Goal: Transaction & Acquisition: Subscribe to service/newsletter

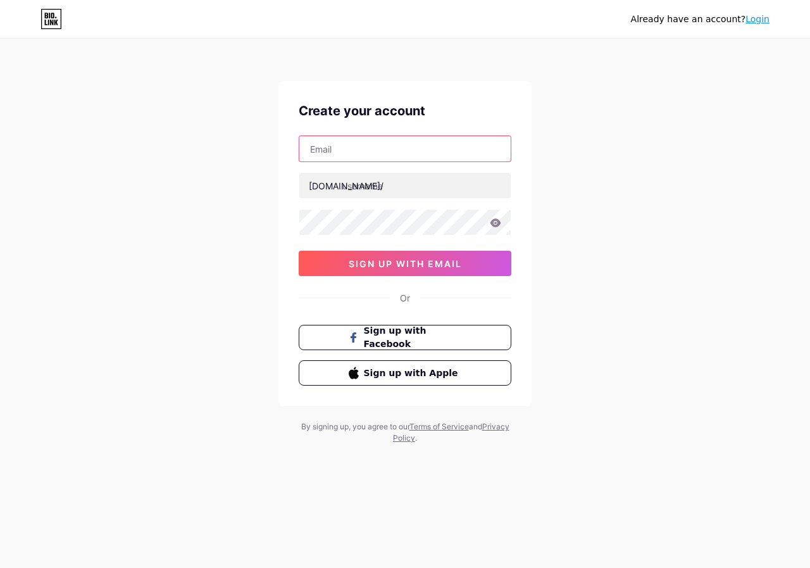
drag, startPoint x: 0, startPoint y: 0, endPoint x: 385, endPoint y: 140, distance: 410.1
click at [385, 140] on input "text" at bounding box center [404, 148] width 211 height 25
type input "[EMAIL_ADDRESS][DOMAIN_NAME]"
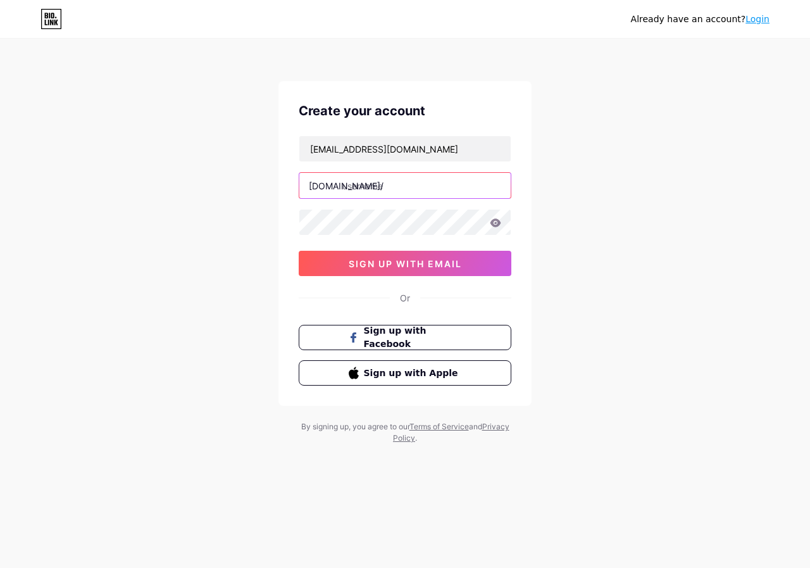
click at [384, 186] on input "text" at bounding box center [404, 185] width 211 height 25
paste input "amrcinc"
type input "amrcinc"
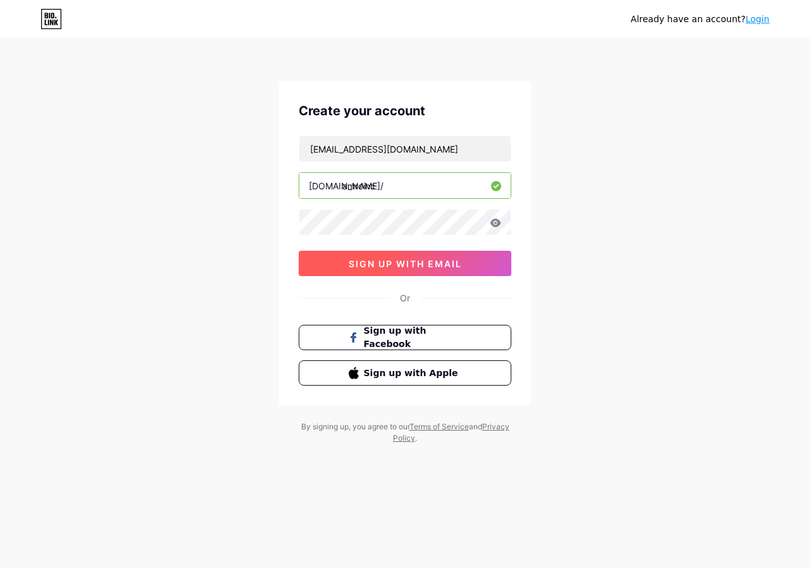
click at [399, 266] on span "sign up with email" at bounding box center [405, 263] width 113 height 11
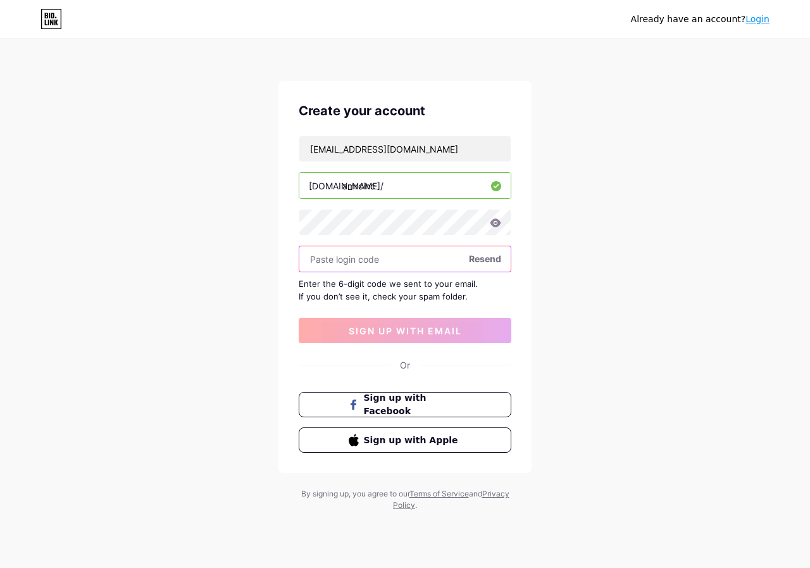
paste input "631668"
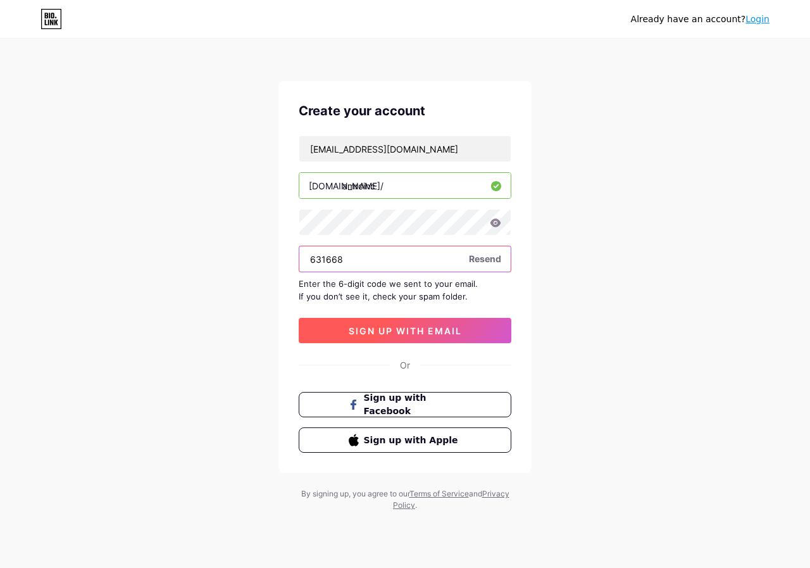
type input "631668"
click at [383, 326] on span "sign up with email" at bounding box center [405, 330] width 113 height 11
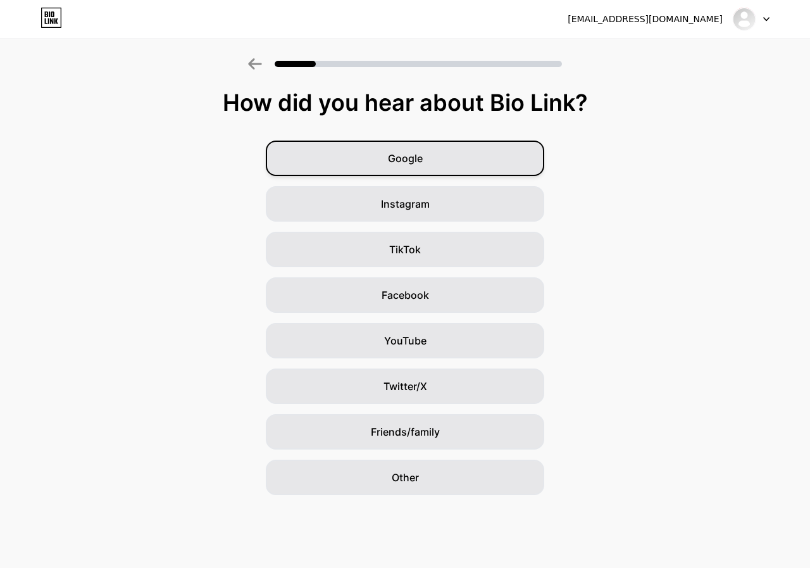
click at [411, 161] on span "Google" at bounding box center [405, 158] width 35 height 15
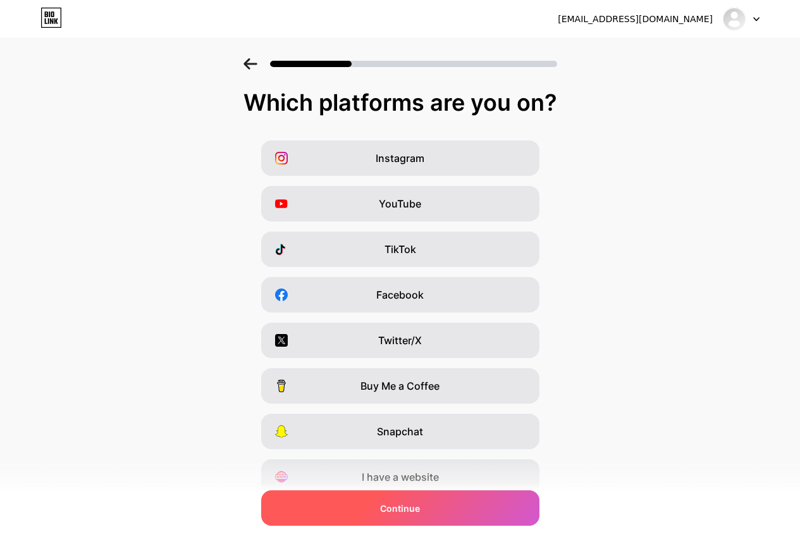
click at [420, 505] on span "Continue" at bounding box center [400, 508] width 40 height 13
click at [420, 508] on span "Continue" at bounding box center [400, 508] width 40 height 13
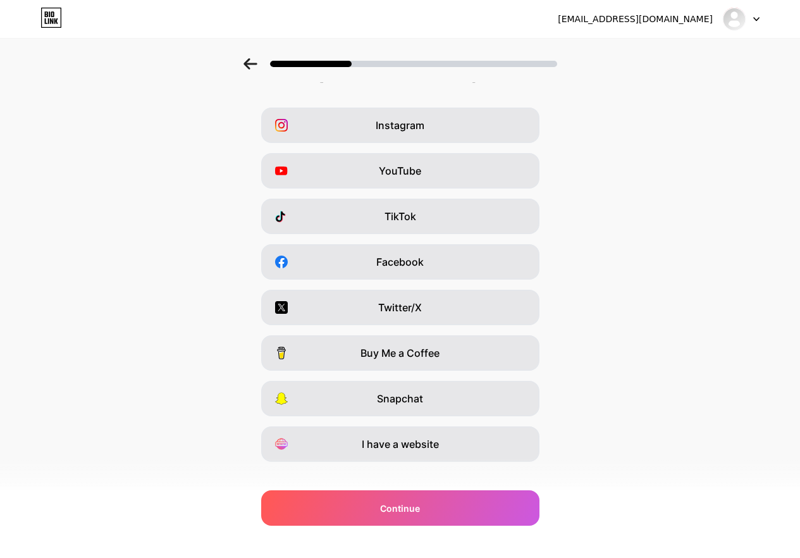
scroll to position [51, 0]
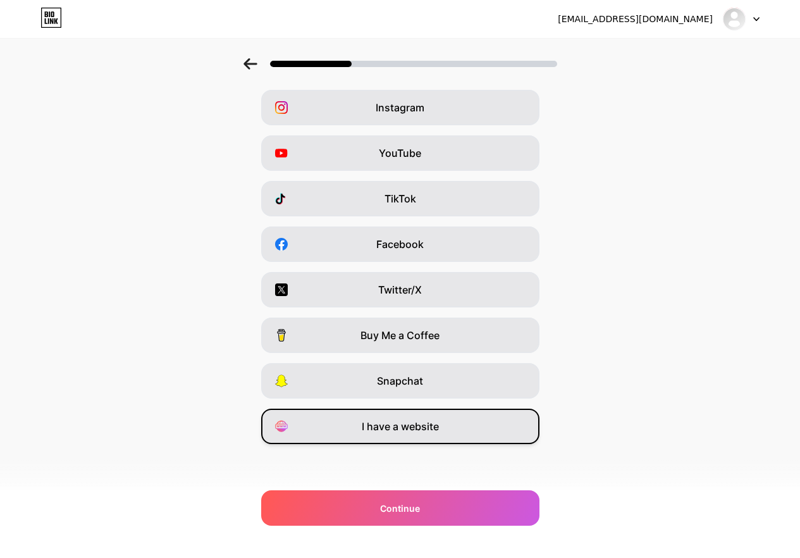
click at [432, 428] on span "I have a website" at bounding box center [400, 426] width 77 height 15
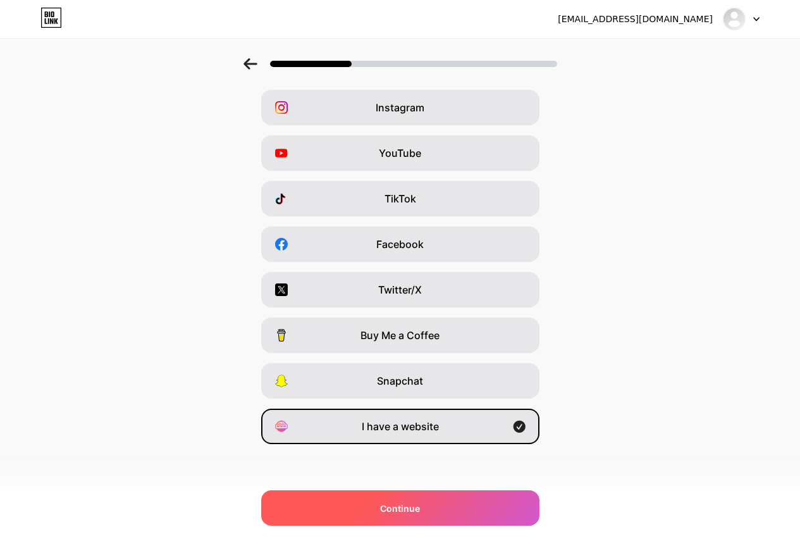
click at [418, 511] on span "Continue" at bounding box center [400, 508] width 40 height 13
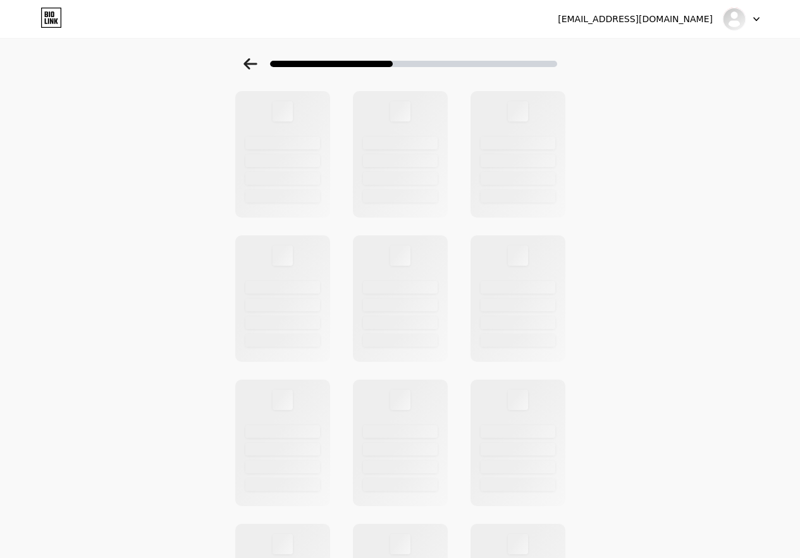
scroll to position [0, 0]
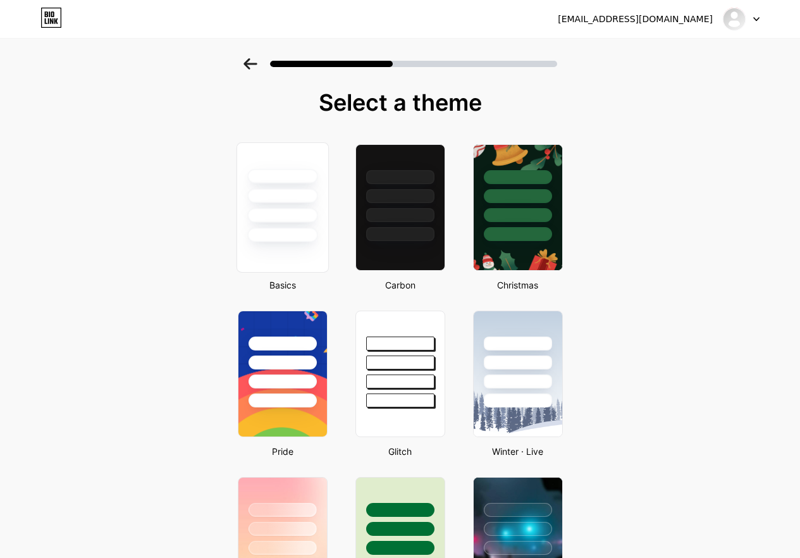
click at [312, 229] on div at bounding box center [282, 235] width 70 height 15
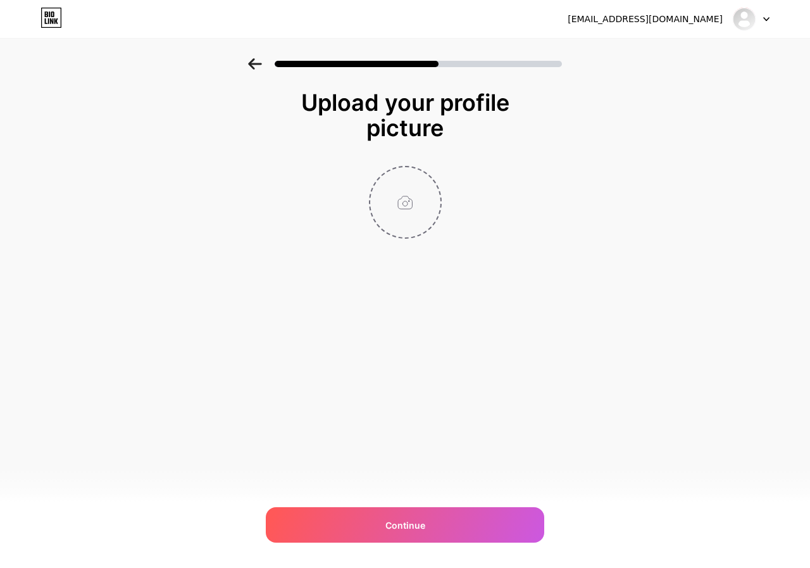
click at [412, 207] on input "file" at bounding box center [405, 202] width 70 height 70
type input "C:\fakepath\2-2-ezgif.com-webp-to-jpg-converter.jpg"
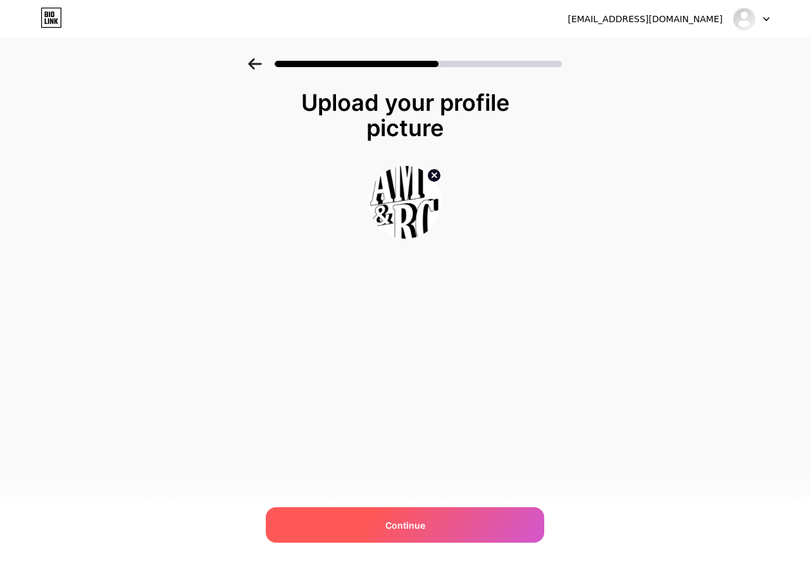
click at [421, 523] on span "Continue" at bounding box center [405, 524] width 40 height 13
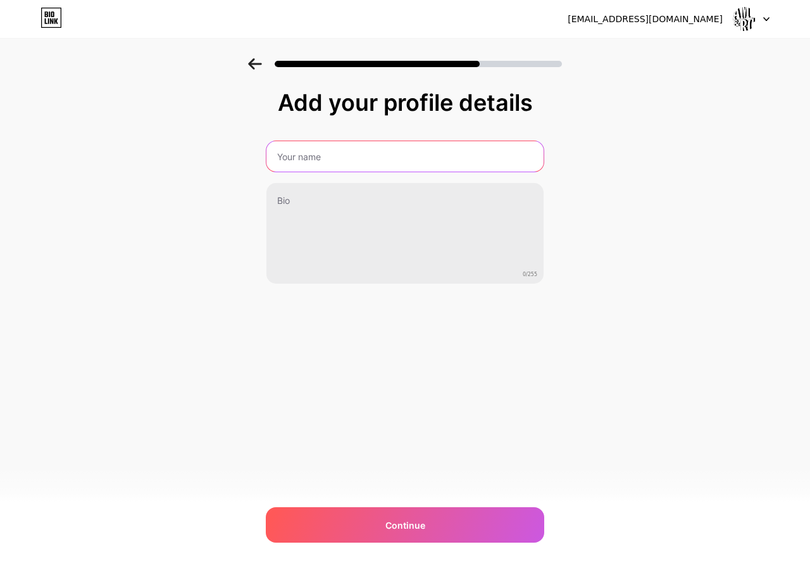
click at [352, 151] on input "text" at bounding box center [404, 156] width 277 height 30
type input "amrcinc"
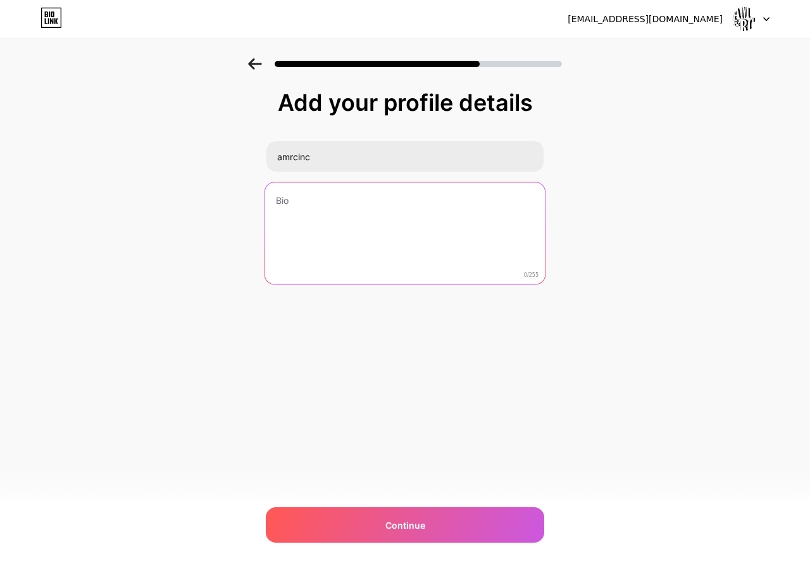
drag, startPoint x: 347, startPoint y: 201, endPoint x: 355, endPoint y: 268, distance: 68.2
click at [346, 201] on textarea at bounding box center [405, 233] width 280 height 103
click at [349, 266] on textarea at bounding box center [405, 233] width 280 height 103
paste textarea "Trusted apparel manufacturer in India offering sampling, bulk production, and e…"
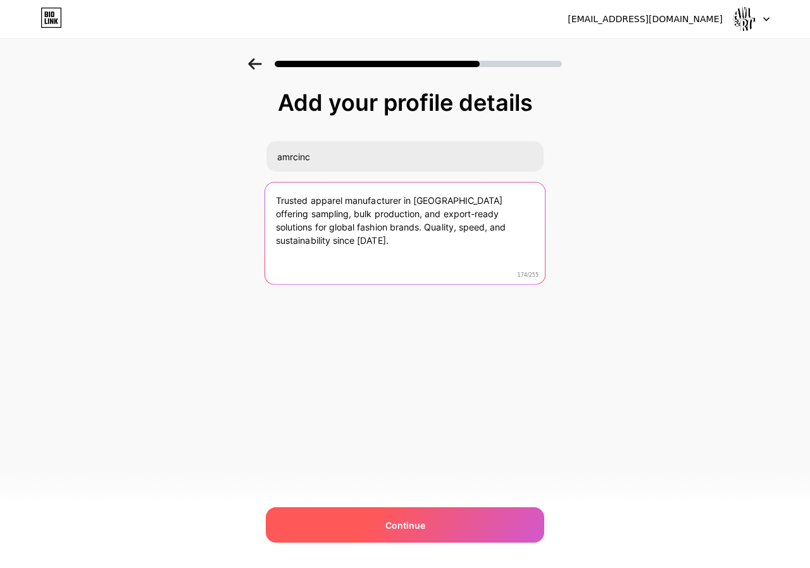
type textarea "Trusted apparel manufacturer in India offering sampling, bulk production, and e…"
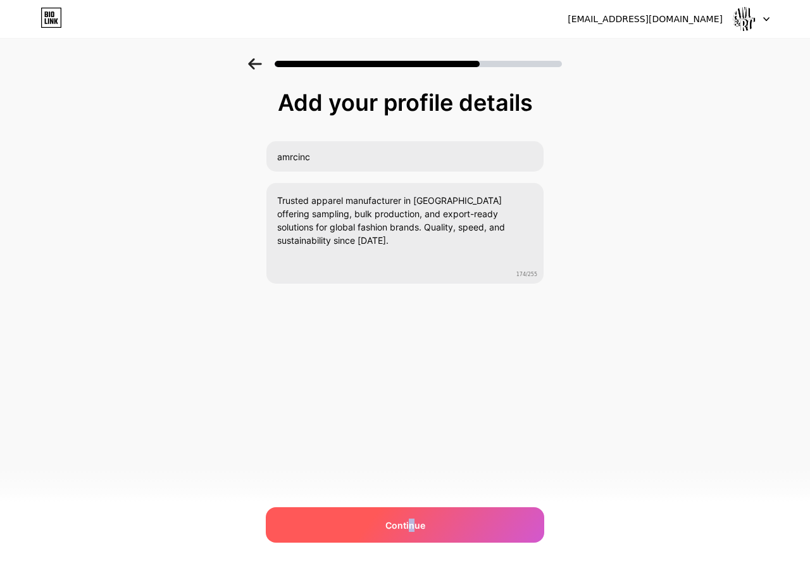
click at [411, 519] on span "Continue" at bounding box center [405, 524] width 40 height 13
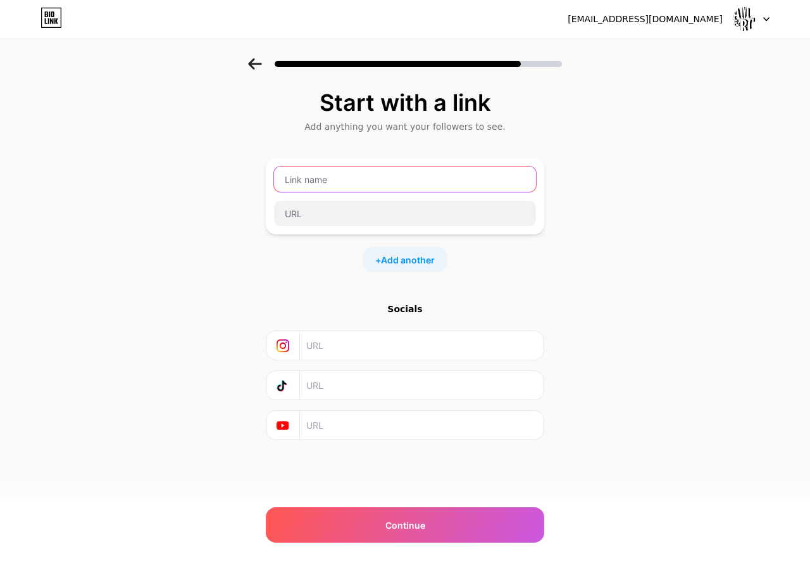
click at [356, 175] on input "text" at bounding box center [405, 178] width 262 height 25
click at [416, 261] on span "Add another" at bounding box center [408, 259] width 54 height 13
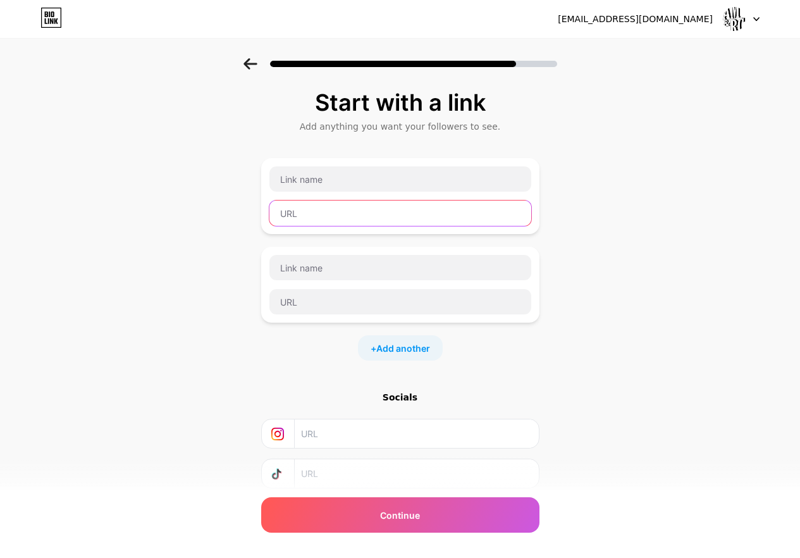
click at [311, 217] on input "text" at bounding box center [401, 213] width 262 height 25
paste input "https://amrcinc.com"
type input "https://amrcinc.com"
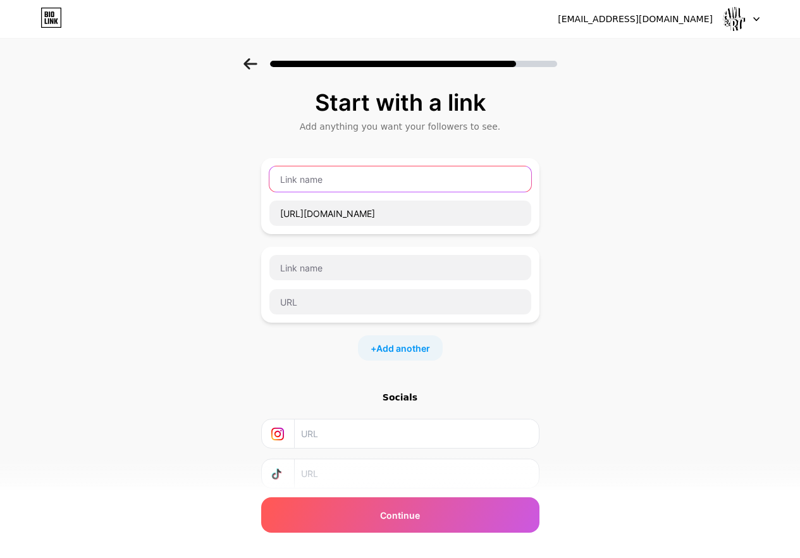
click at [301, 185] on input "text" at bounding box center [401, 178] width 262 height 25
paste input "Garment Manufacturer in India"
click at [284, 181] on input "Garment Manufacturer in India" at bounding box center [401, 178] width 262 height 25
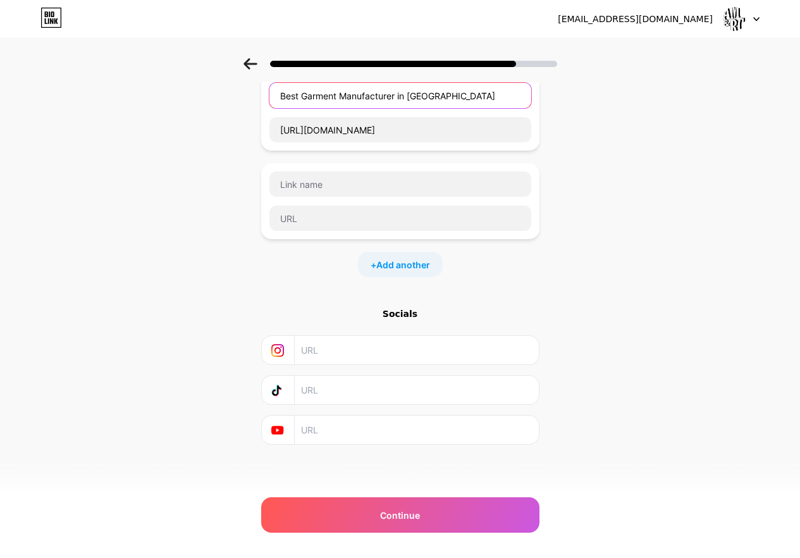
scroll to position [84, 0]
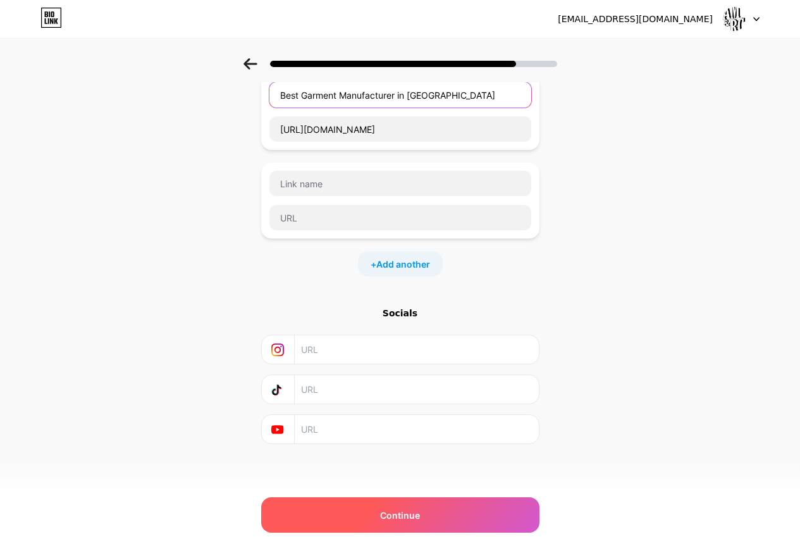
type input "Best Garment Manufacturer in India"
click at [415, 513] on span "Continue" at bounding box center [400, 515] width 40 height 13
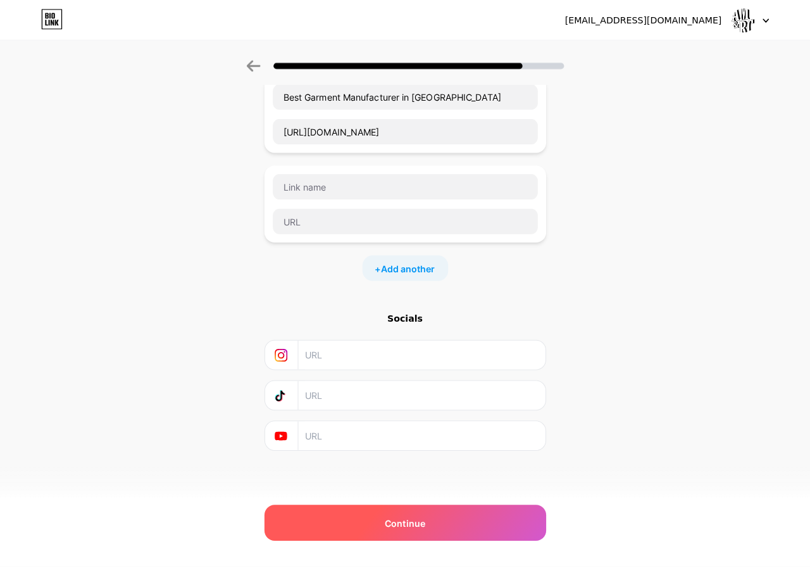
scroll to position [0, 0]
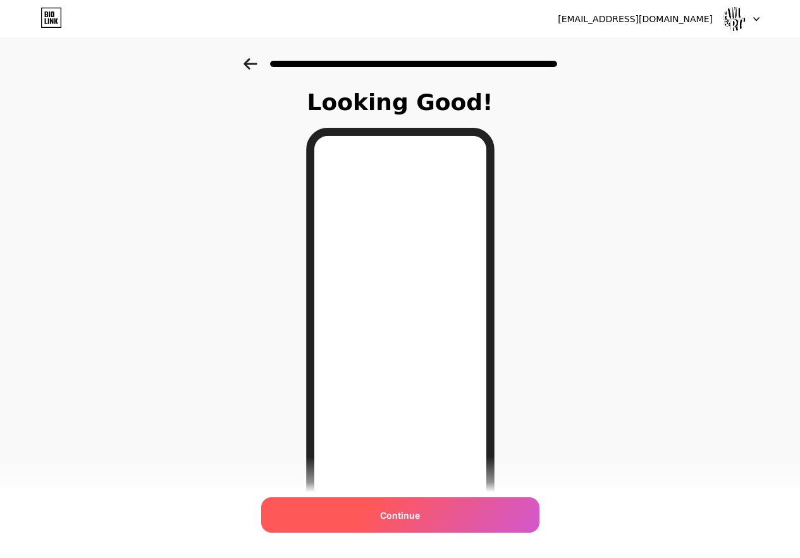
click at [420, 519] on span "Continue" at bounding box center [400, 515] width 40 height 13
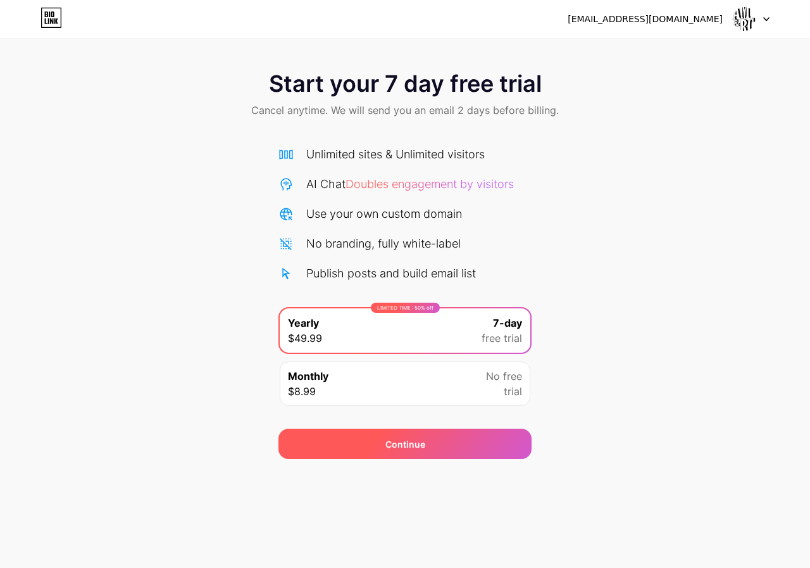
click at [404, 444] on div "Continue" at bounding box center [405, 443] width 40 height 13
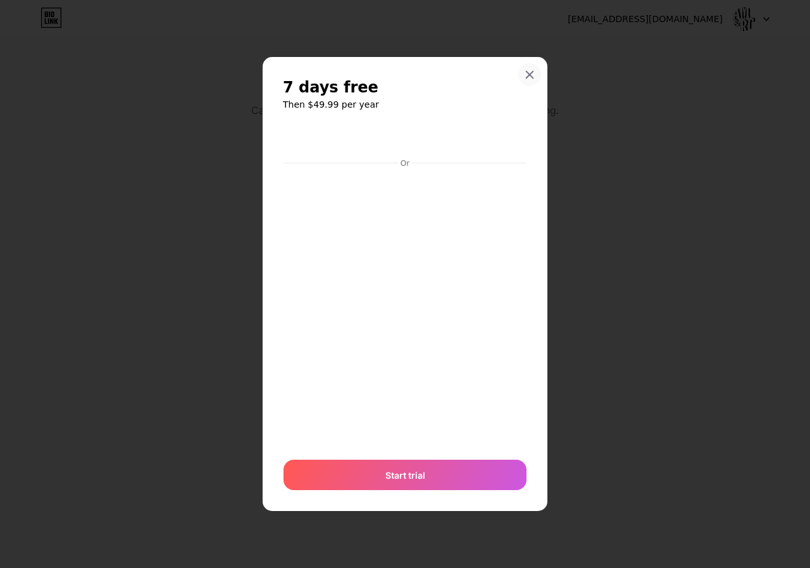
click at [531, 64] on div at bounding box center [529, 74] width 23 height 23
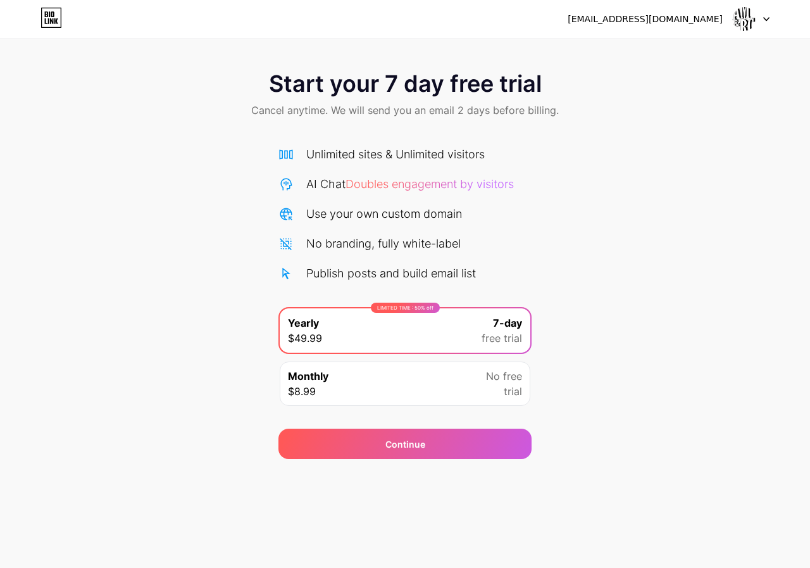
click at [747, 20] on img at bounding box center [744, 19] width 24 height 24
click at [758, 18] on div at bounding box center [751, 19] width 37 height 23
click at [762, 18] on div at bounding box center [751, 19] width 37 height 23
click at [764, 20] on icon at bounding box center [766, 19] width 6 height 4
click at [52, 16] on icon at bounding box center [52, 14] width 3 height 6
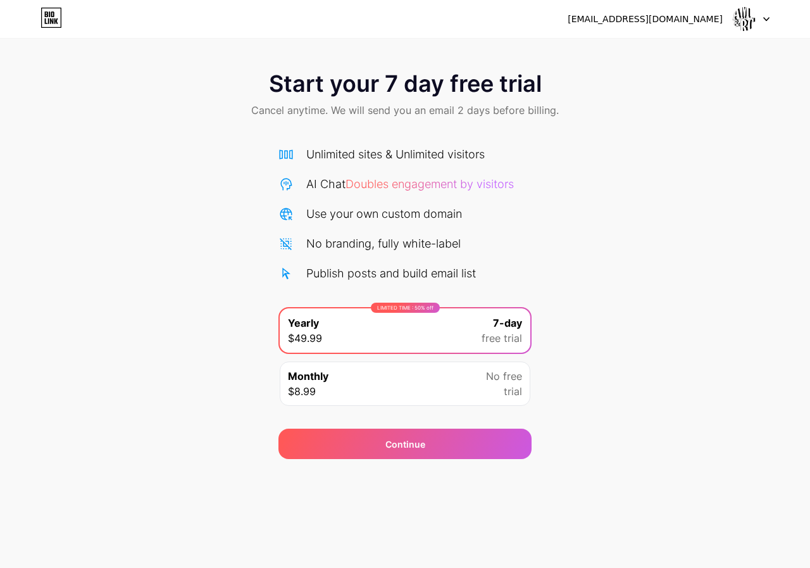
click at [204, 364] on div "Start your 7 day free trial Cancel anytime. We will send you an email 2 days be…" at bounding box center [405, 258] width 810 height 401
click at [432, 333] on div "LIMITED TIME : 50% off Yearly $49.99 7-day free trial" at bounding box center [405, 330] width 251 height 44
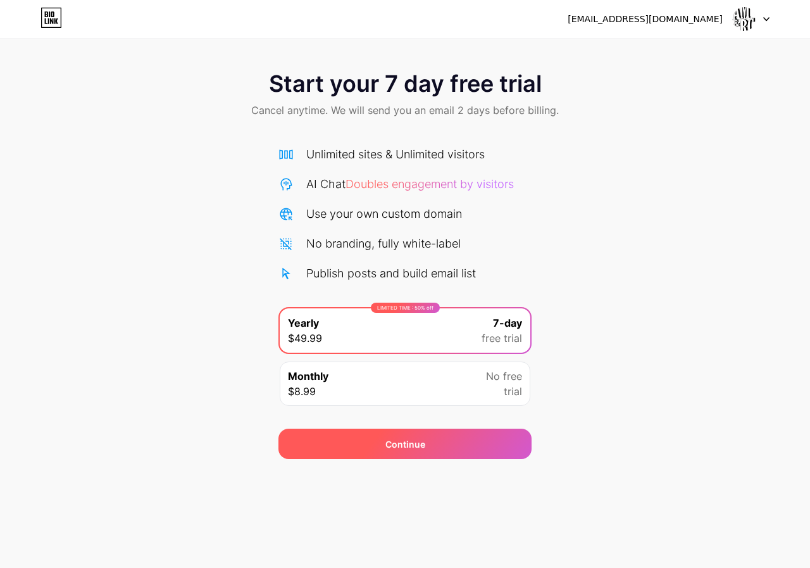
click at [407, 445] on div "Continue" at bounding box center [405, 443] width 40 height 13
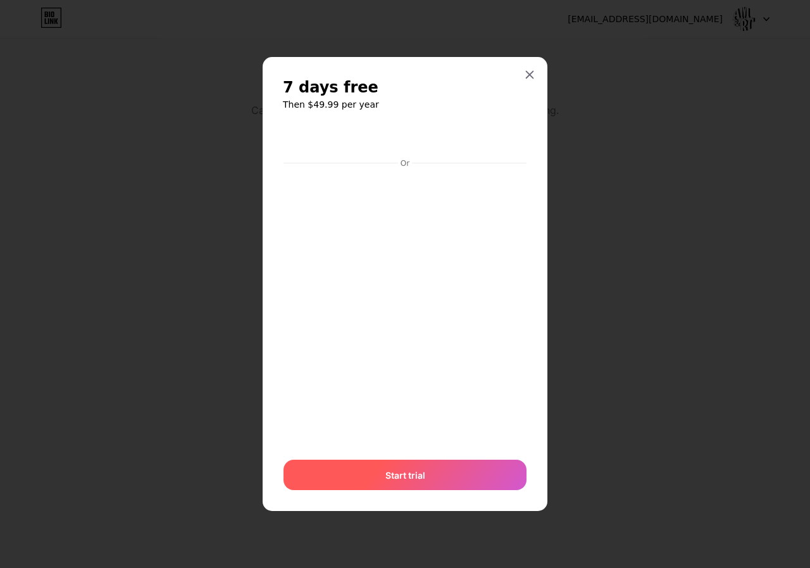
click at [399, 469] on span "Start trial" at bounding box center [405, 474] width 40 height 13
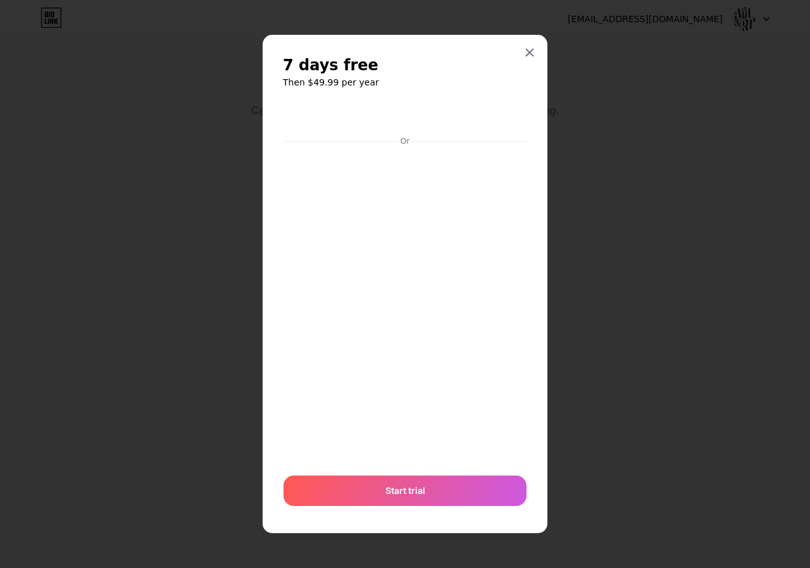
click at [528, 50] on icon at bounding box center [530, 52] width 10 height 10
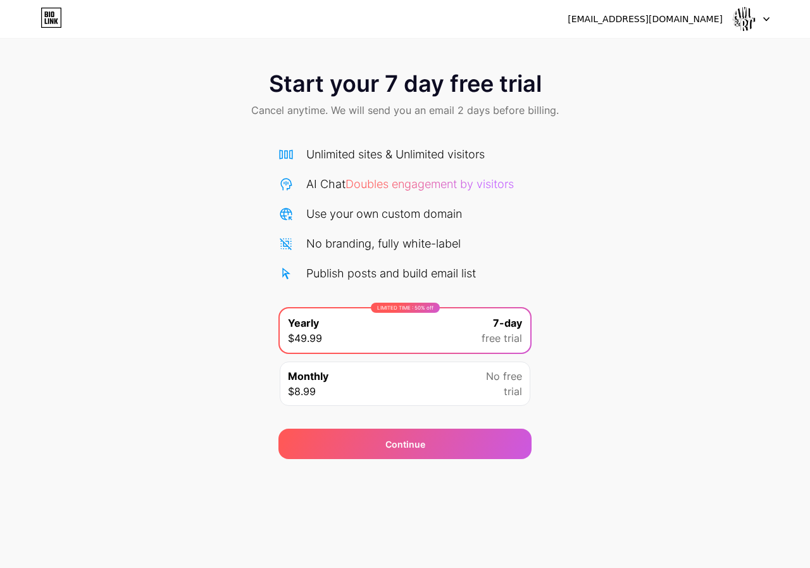
click at [761, 20] on div at bounding box center [751, 19] width 37 height 23
click at [748, 21] on img at bounding box center [744, 19] width 24 height 24
